Goal: Information Seeking & Learning: Find specific fact

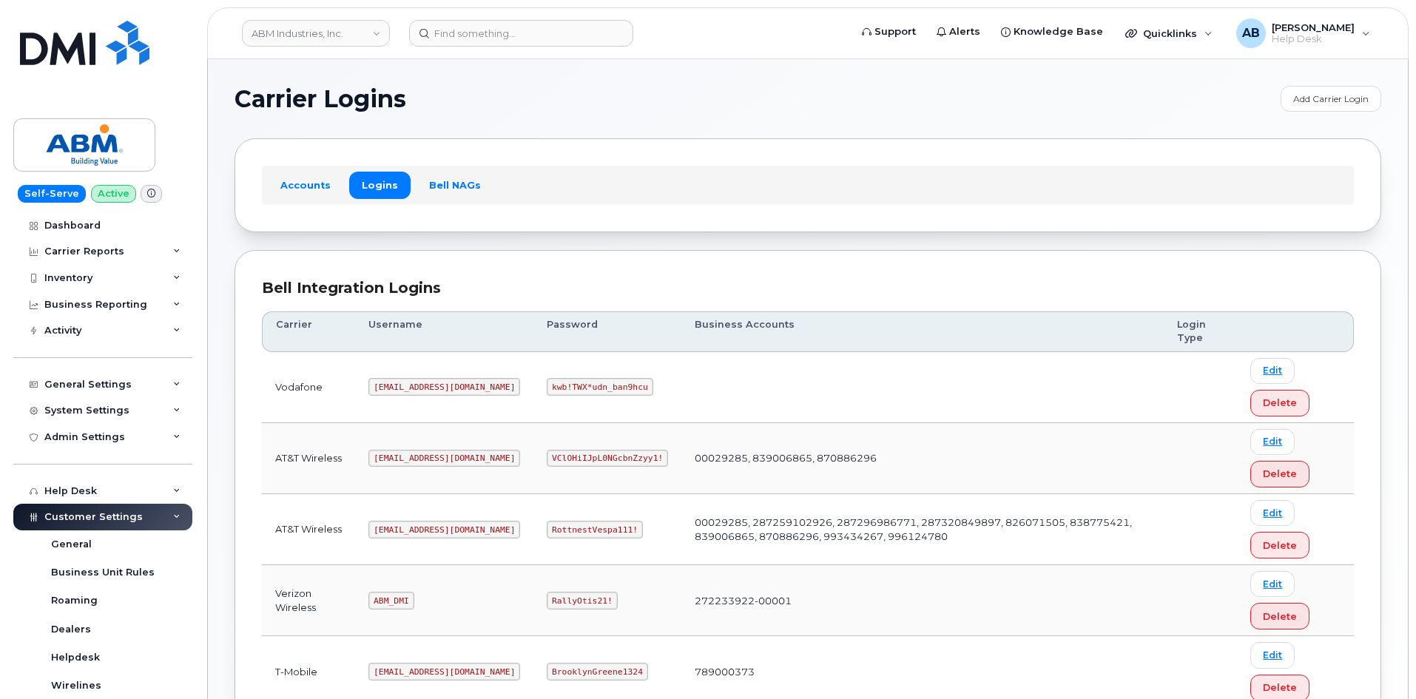
scroll to position [206, 0]
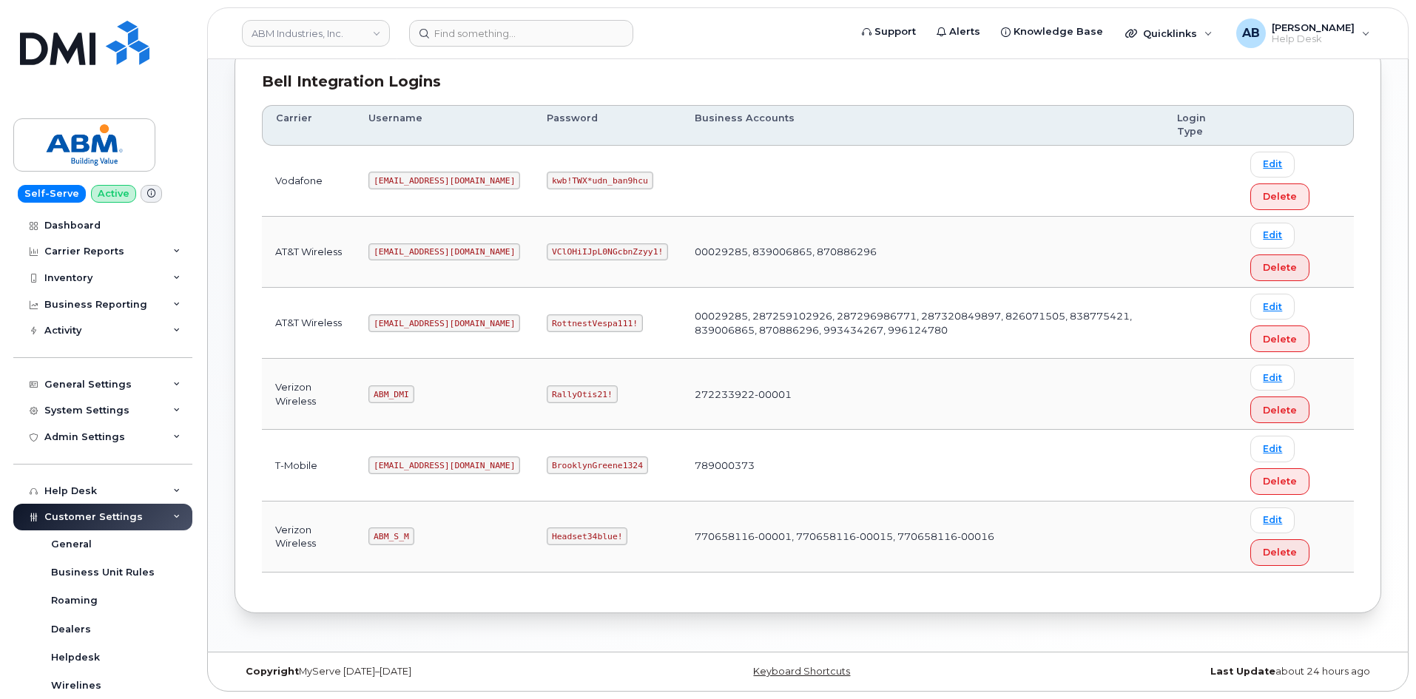
click at [392, 394] on code "ABM_DMI" at bounding box center [390, 394] width 45 height 18
click at [397, 389] on code "ABM_DMI" at bounding box center [390, 394] width 45 height 18
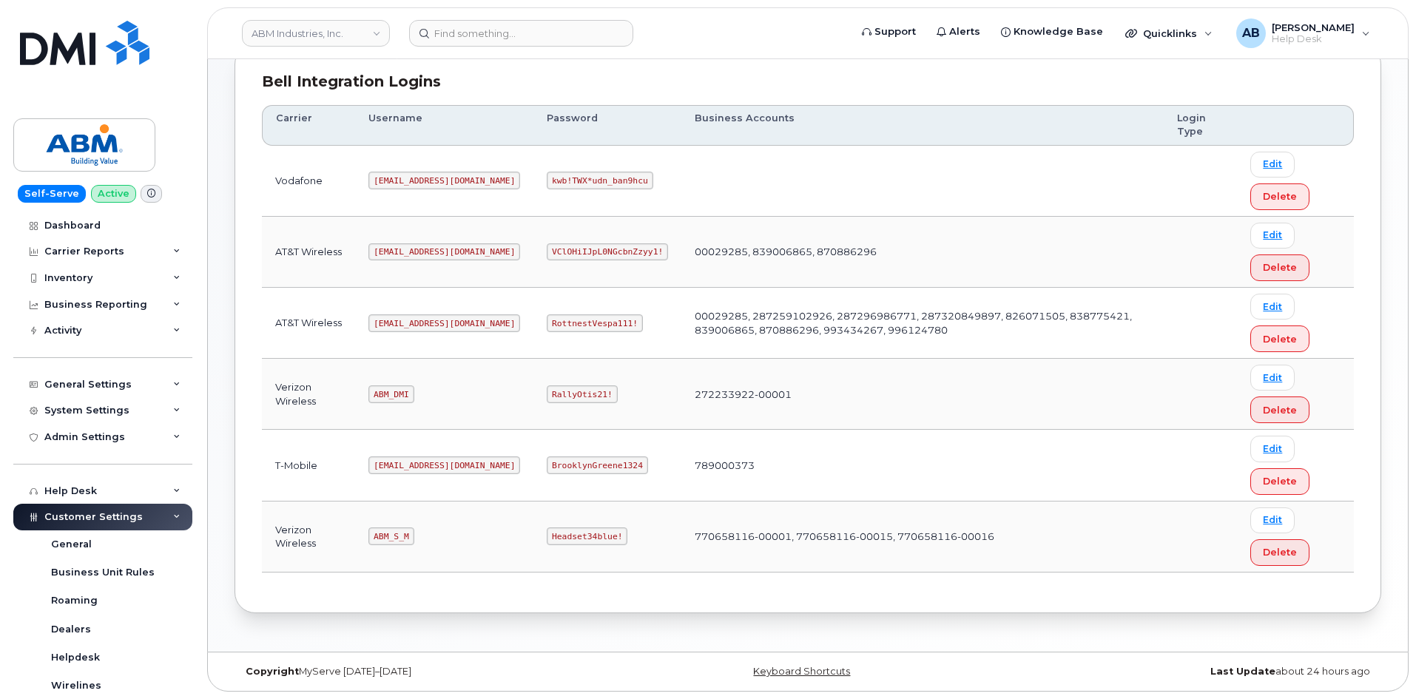
click at [533, 383] on td "RallyOtis21!" at bounding box center [607, 394] width 148 height 71
drag, startPoint x: 532, startPoint y: 385, endPoint x: 536, endPoint y: 397, distance: 13.3
click at [547, 394] on code "RallyOtis21!" at bounding box center [582, 394] width 70 height 18
click at [547, 397] on code "RallyOtis21!" at bounding box center [582, 394] width 70 height 18
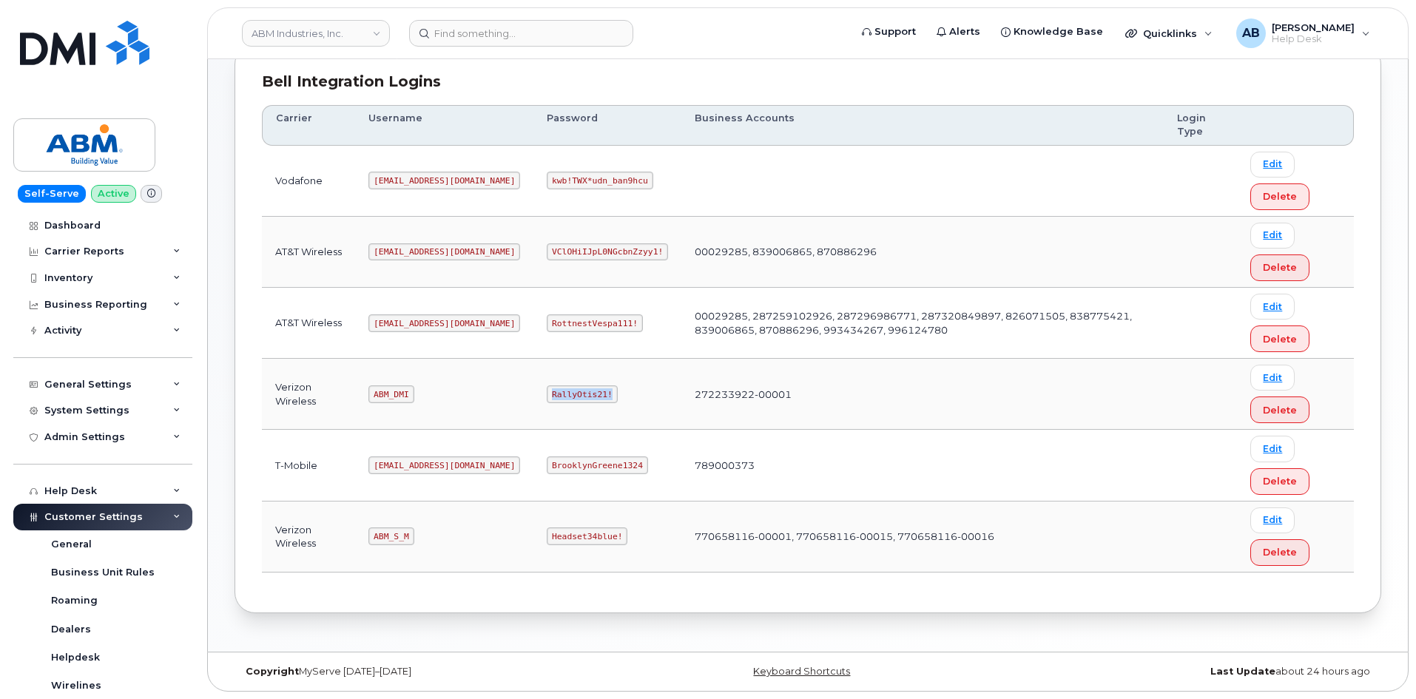
click at [547, 397] on code "RallyOtis21!" at bounding box center [582, 394] width 70 height 18
click at [396, 536] on code "ABM_S_M" at bounding box center [390, 537] width 45 height 18
copy code "ABM_S_M"
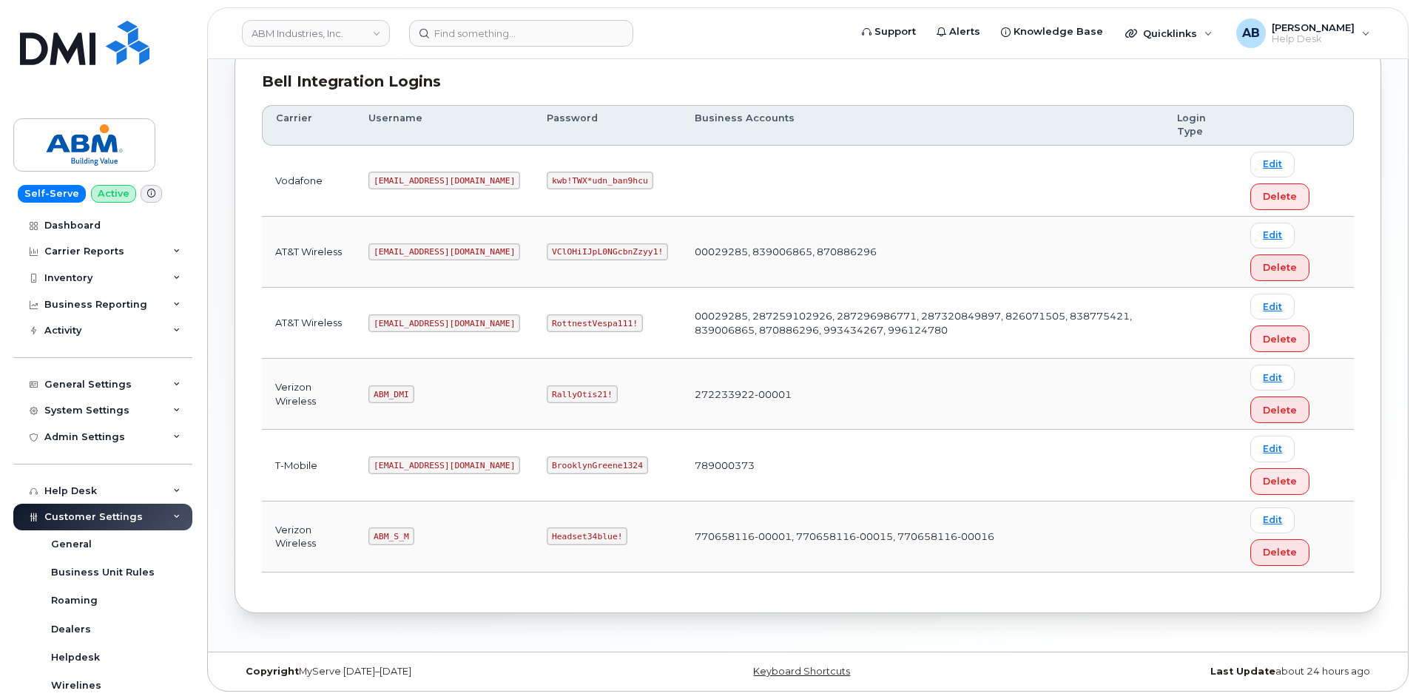
click at [547, 535] on code "Headset34blue!" at bounding box center [587, 537] width 81 height 18
copy code "Headset34blue!"
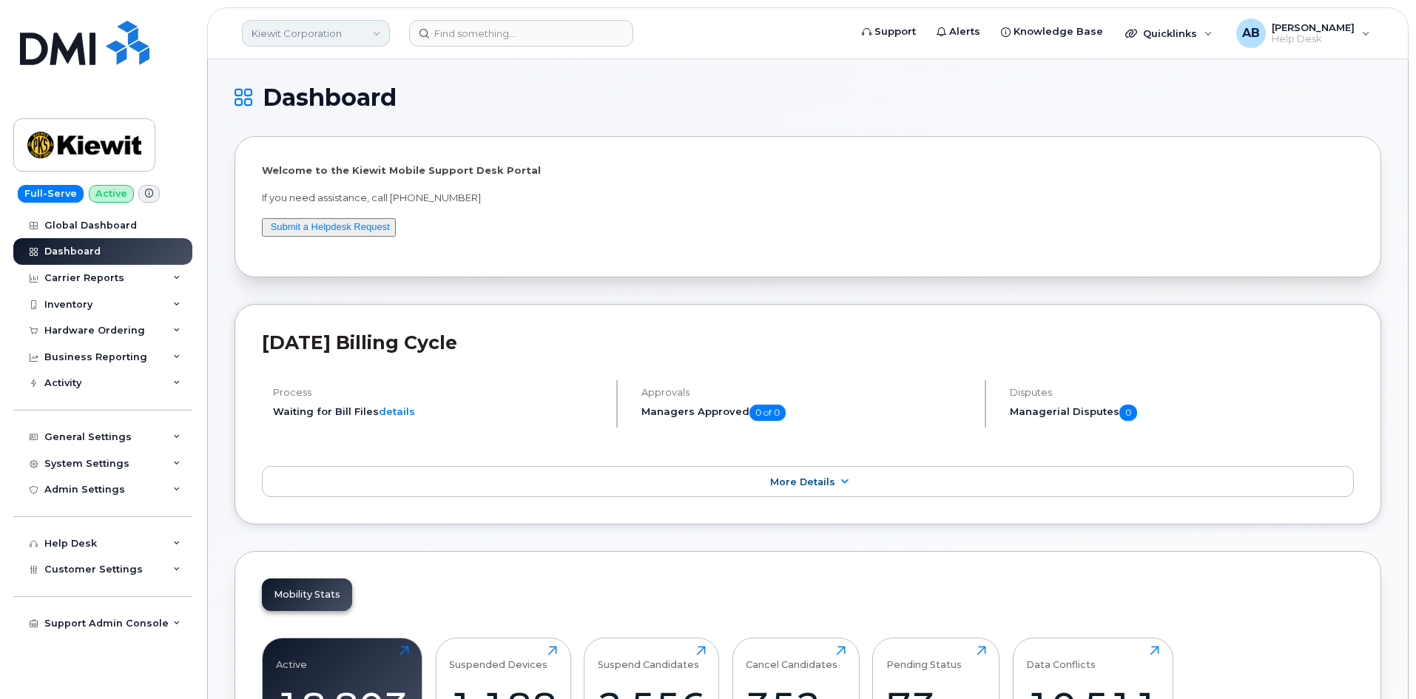
click at [372, 24] on link "Kiewit Corporation" at bounding box center [316, 33] width 148 height 27
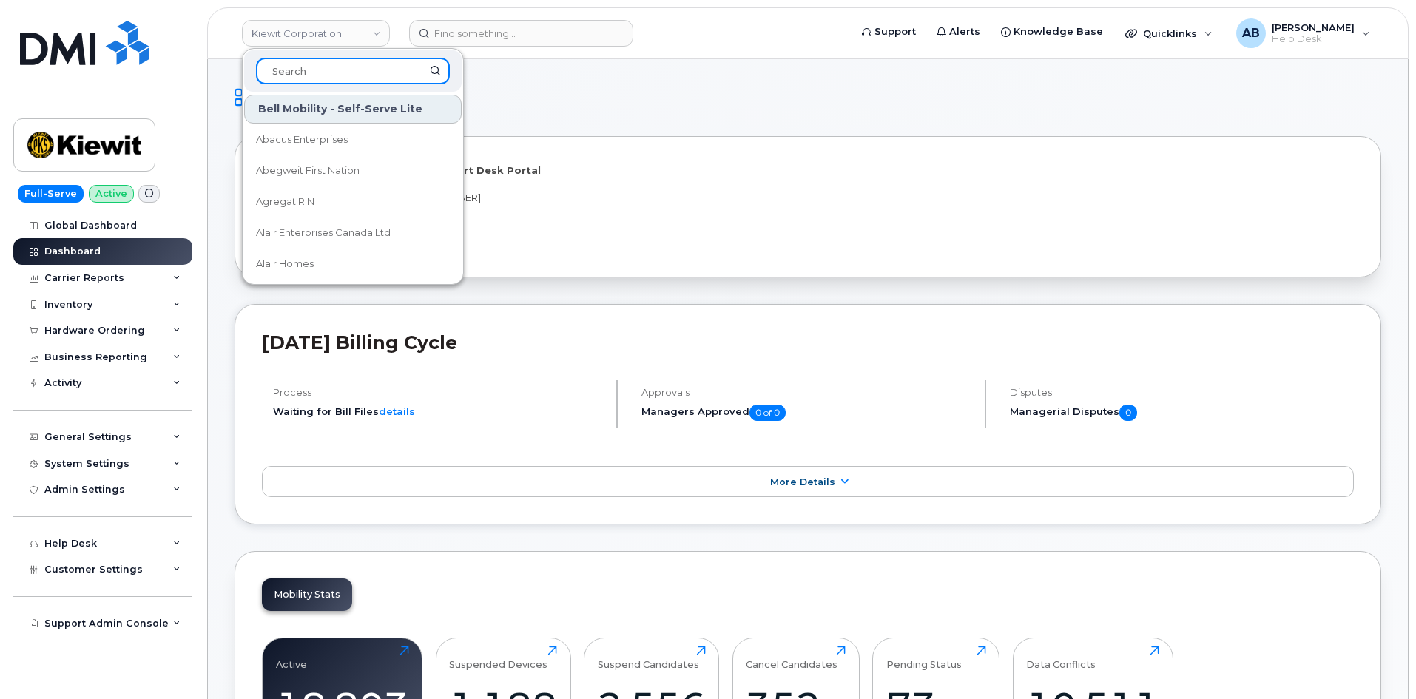
paste input "Jasmine Limas"
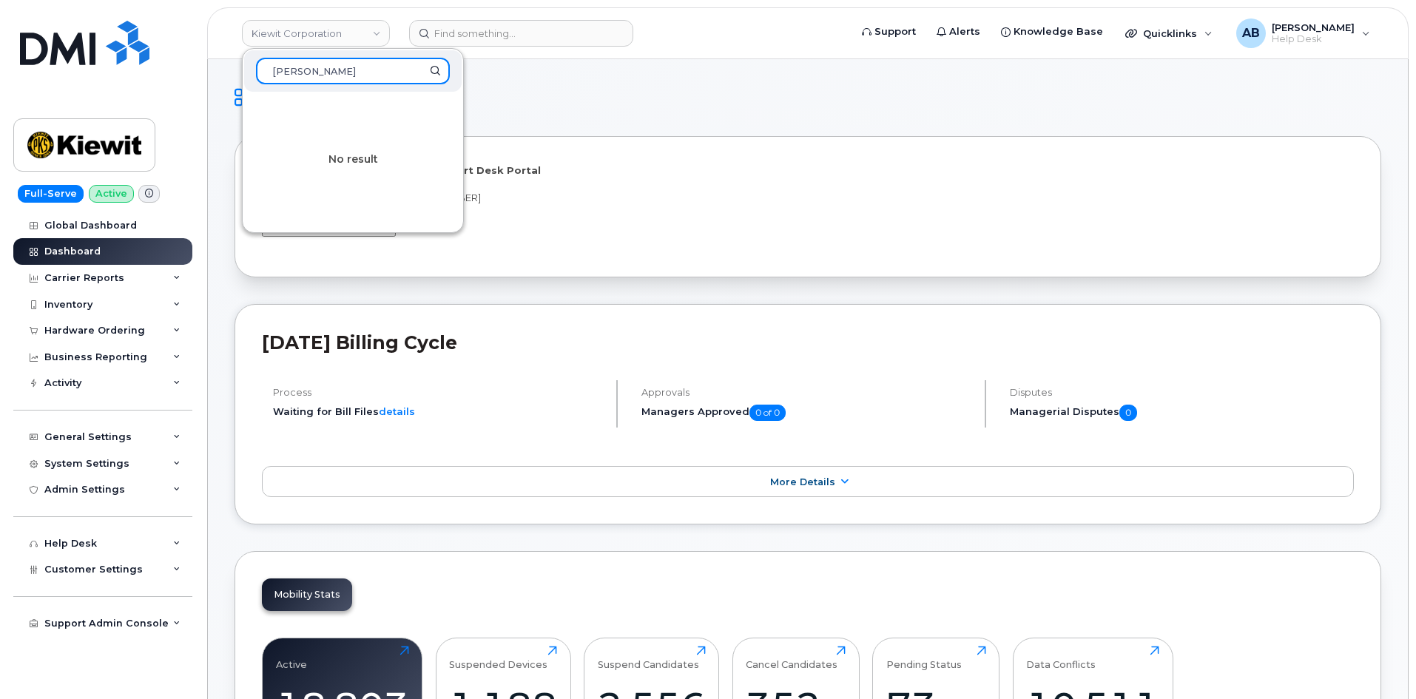
type input "Jasmine Limas"
drag, startPoint x: 526, startPoint y: 84, endPoint x: 507, endPoint y: 75, distance: 21.2
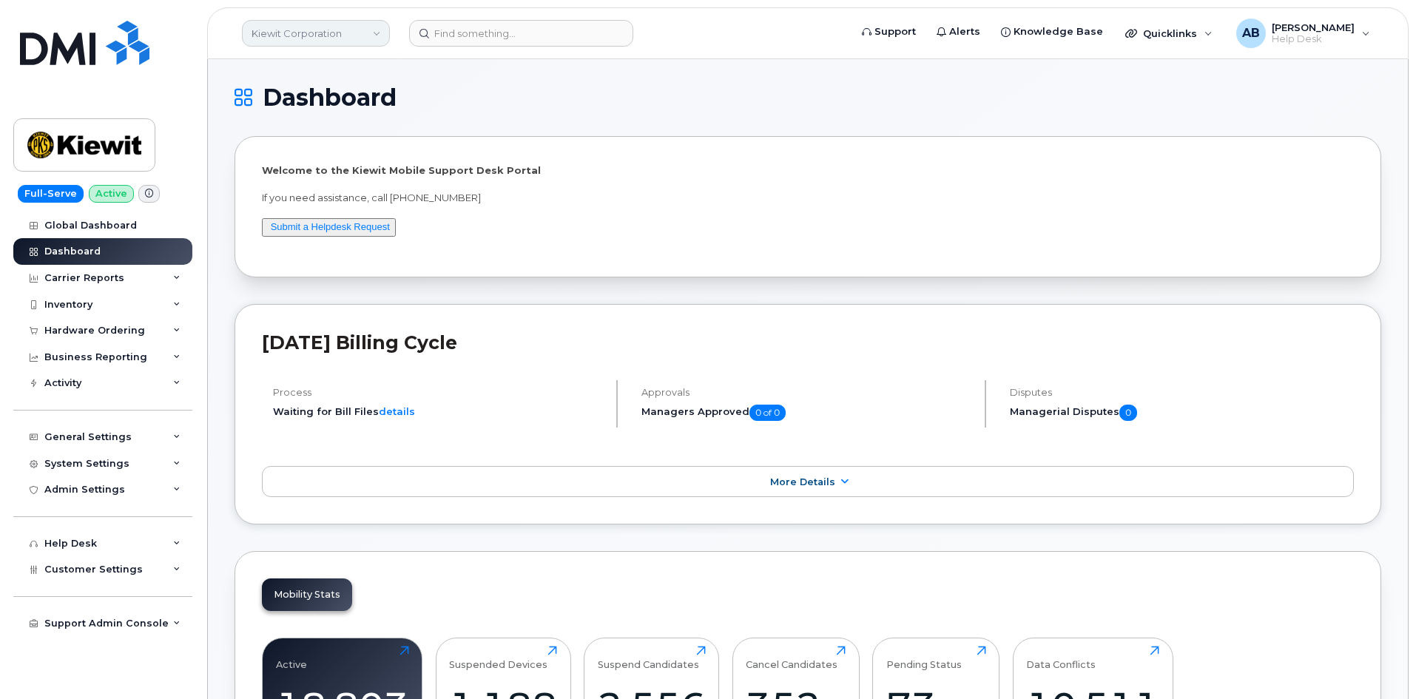
click at [353, 35] on link "Kiewit Corporation" at bounding box center [316, 33] width 148 height 27
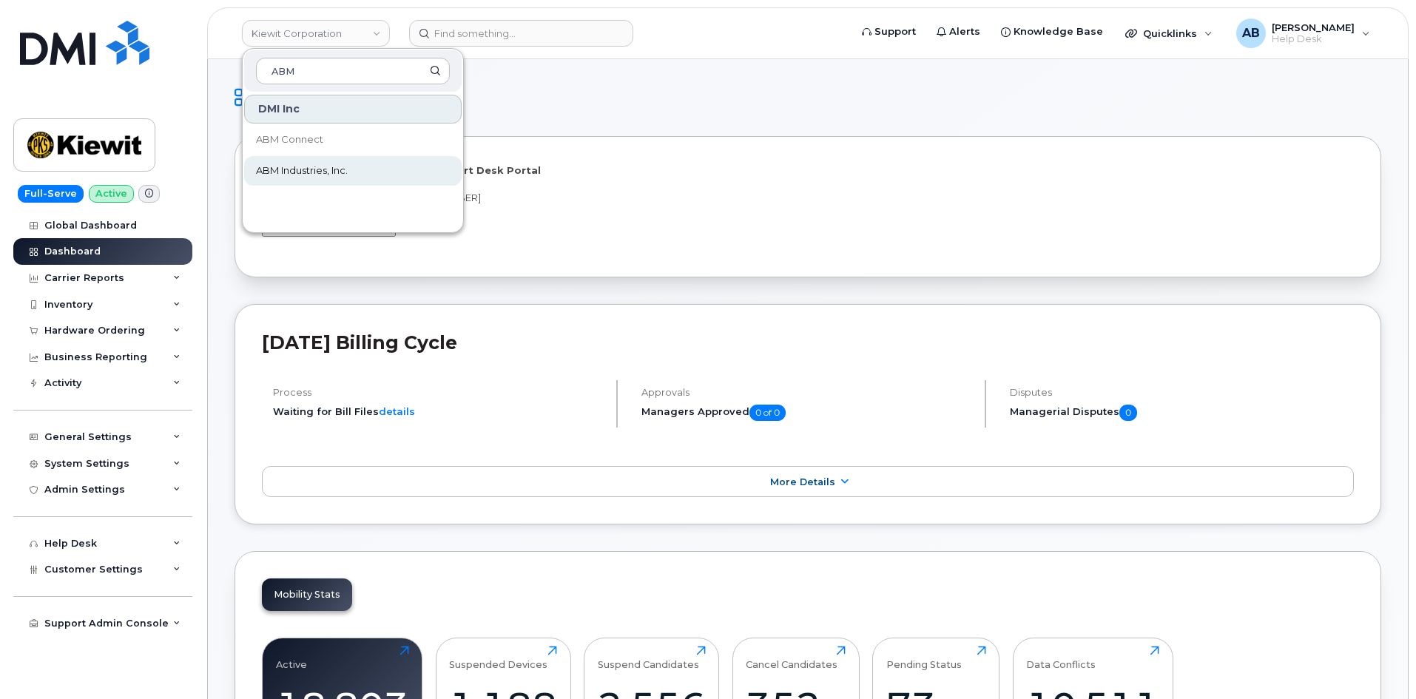
type input "ABM"
click at [352, 175] on link "ABM Industries, Inc." at bounding box center [353, 171] width 218 height 30
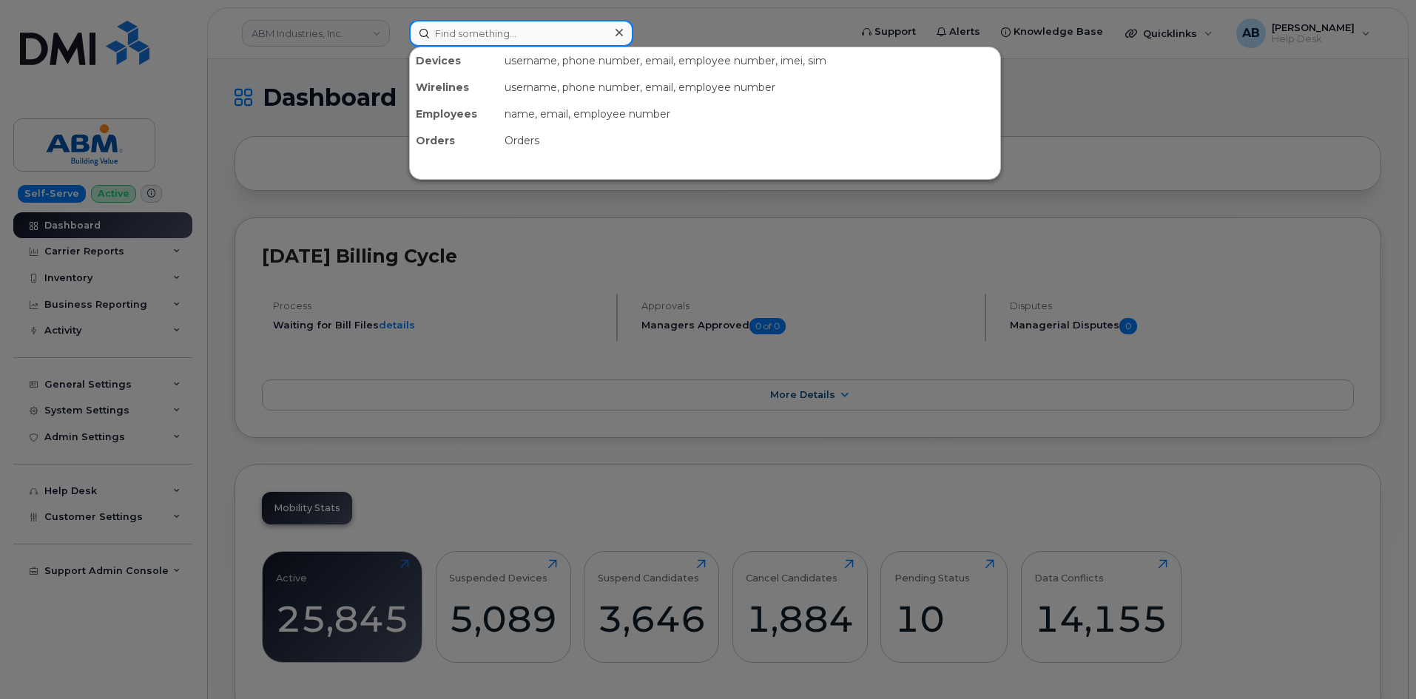
click at [522, 30] on input at bounding box center [521, 33] width 224 height 27
paste input "[PERSON_NAME]"
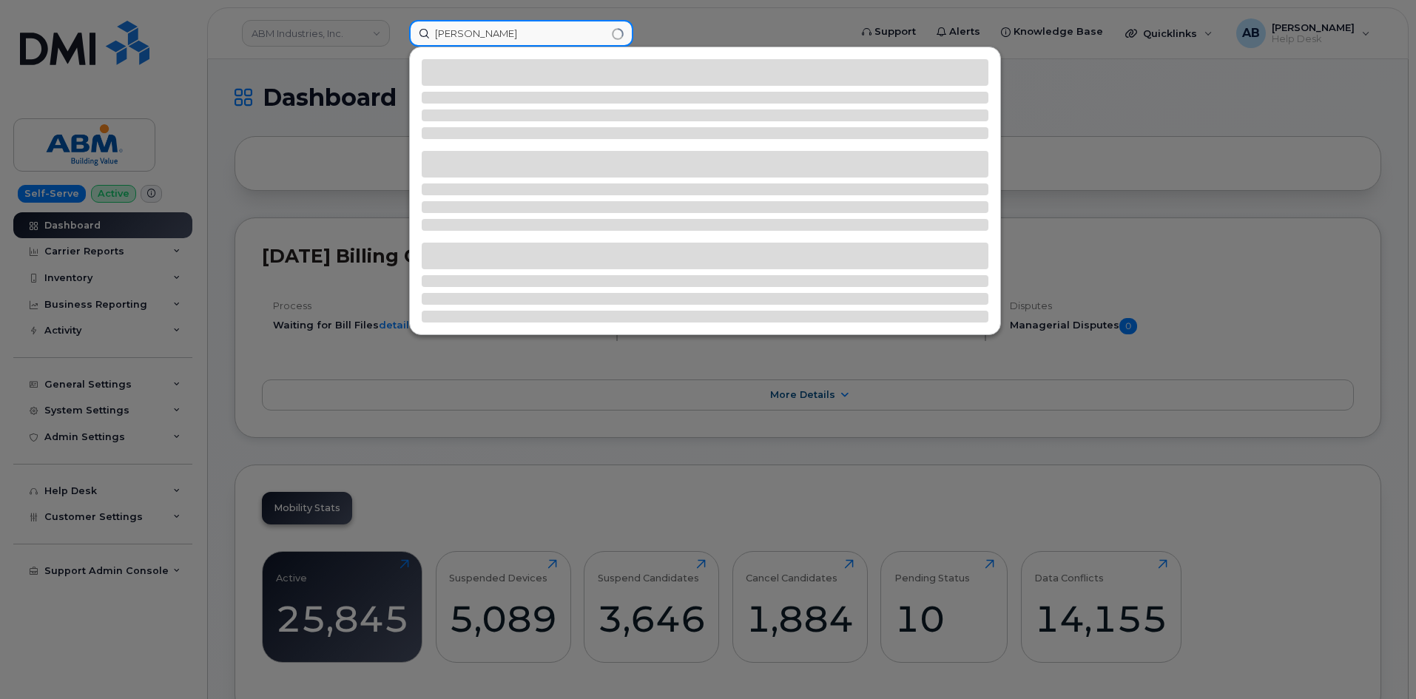
type input "[PERSON_NAME]"
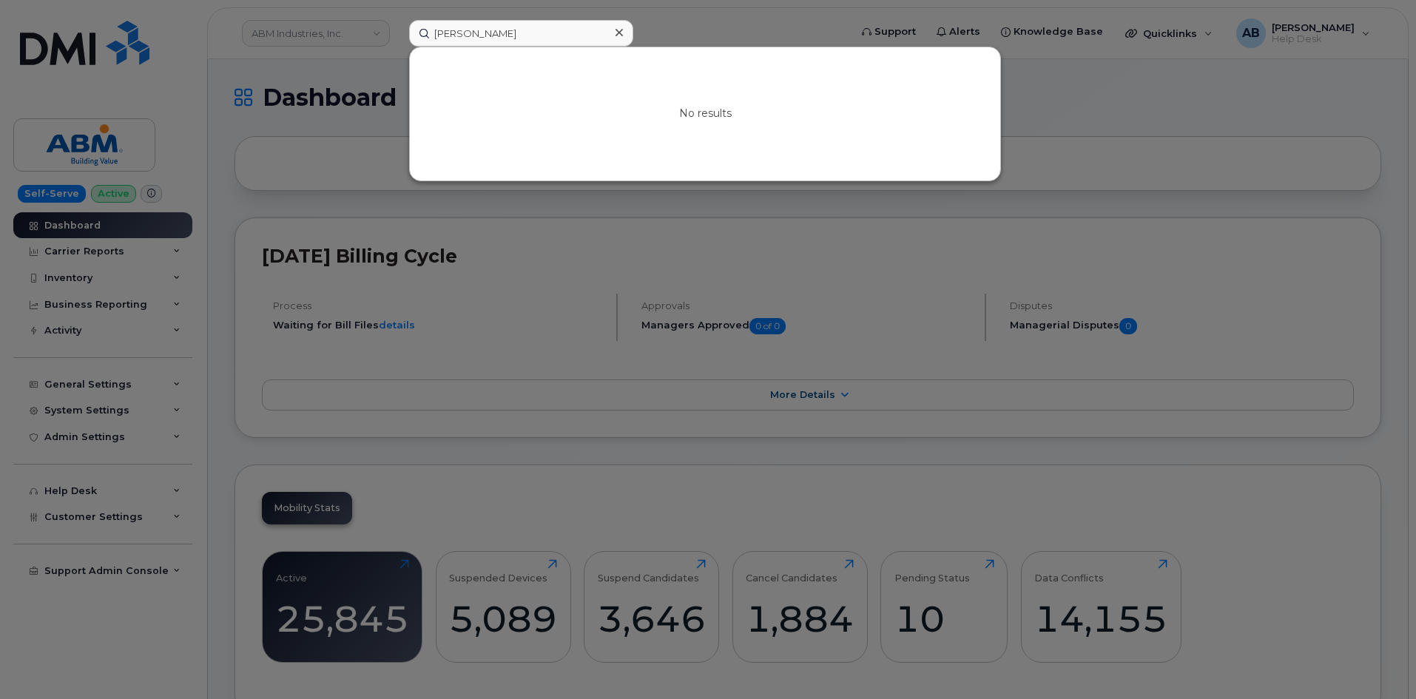
click at [684, 52] on div "No results" at bounding box center [705, 113] width 590 height 133
click at [622, 33] on icon at bounding box center [619, 33] width 7 height 12
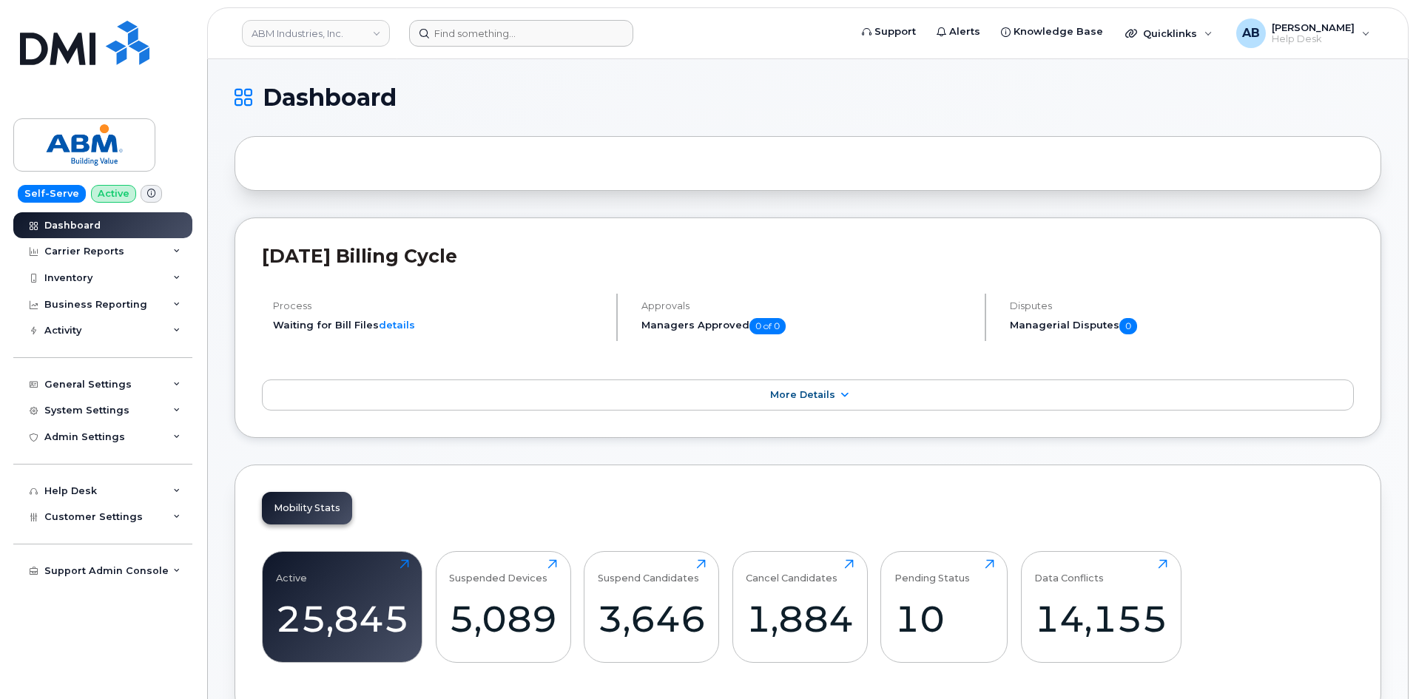
click at [304, 34] on link "ABM Industries, Inc." at bounding box center [316, 33] width 148 height 27
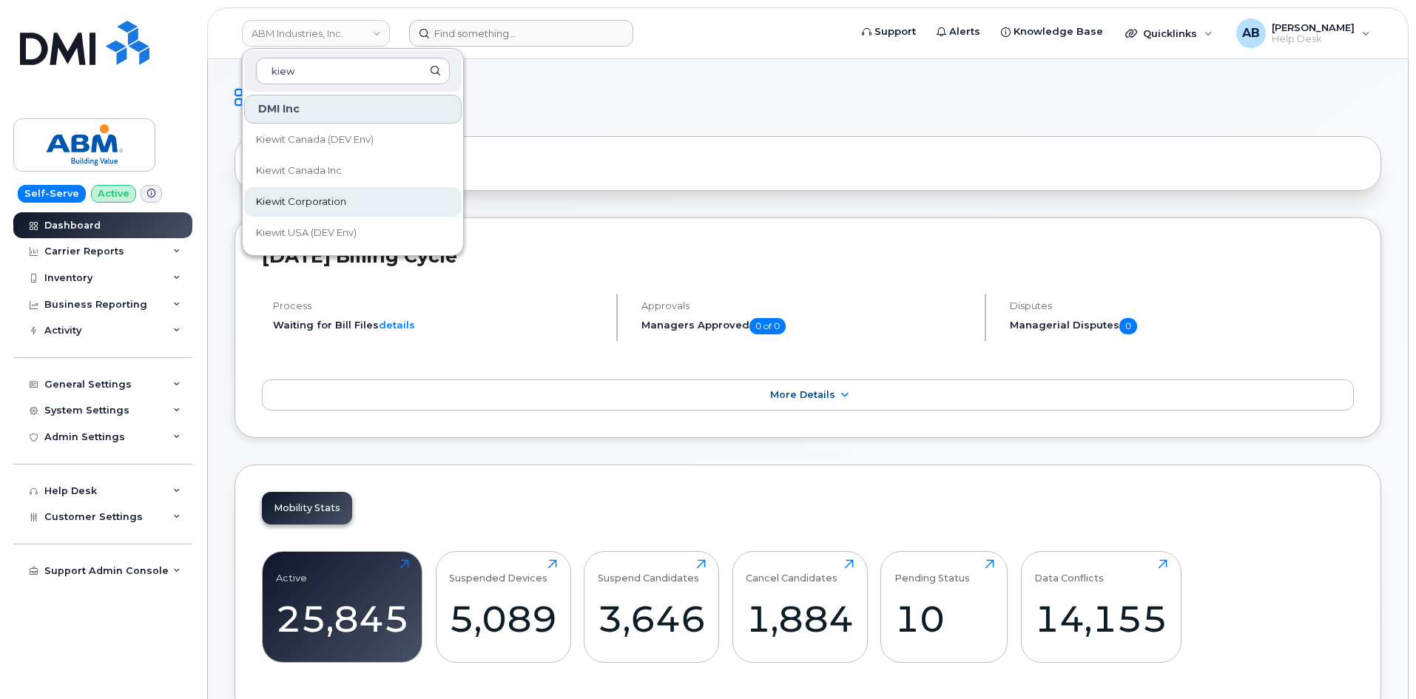
type input "kiew"
click at [282, 202] on span "Kiewit Corporation" at bounding box center [301, 202] width 90 height 15
